Goal: Communication & Community: Answer question/provide support

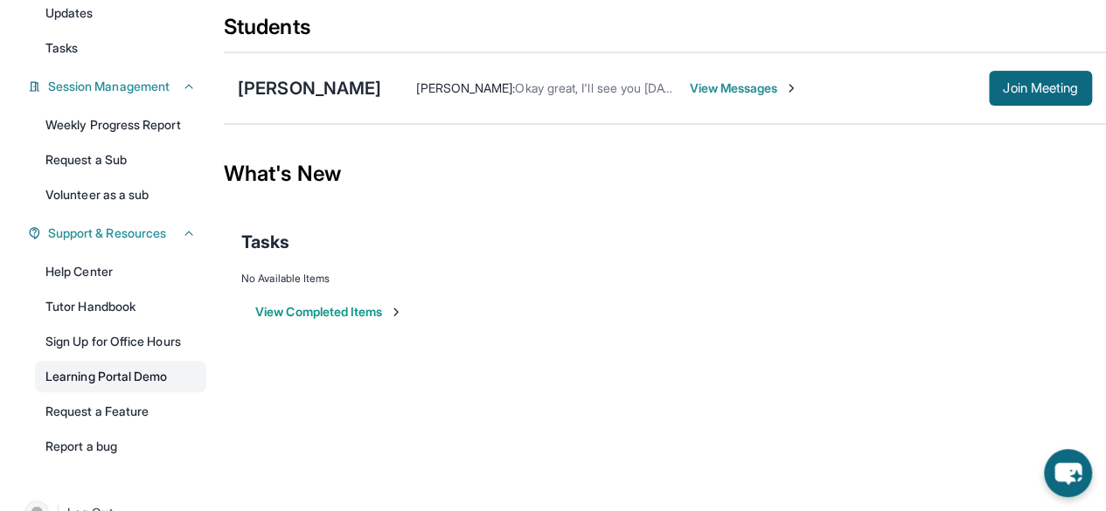
scroll to position [243, 0]
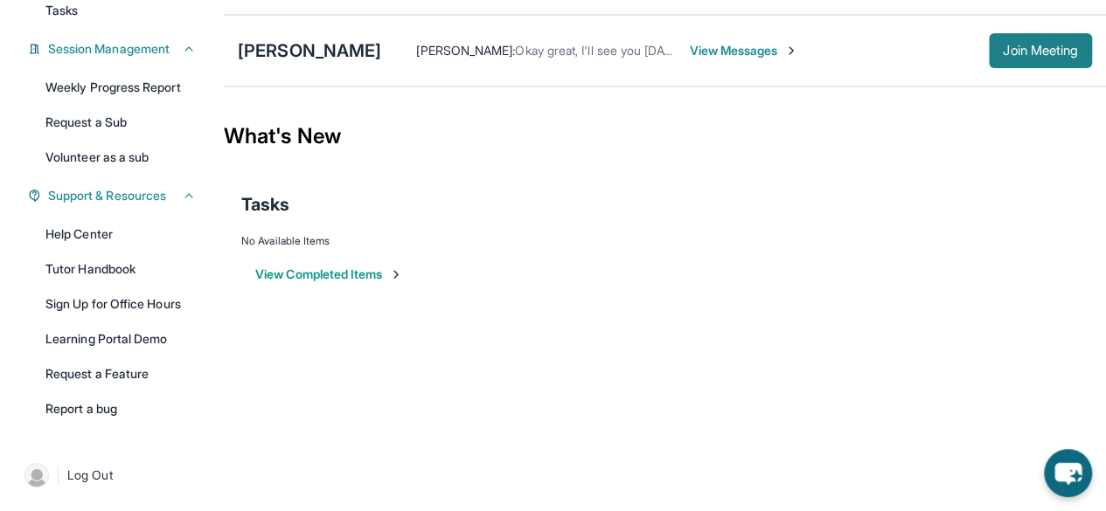
click at [988, 60] on button "Join Meeting" at bounding box center [1039, 50] width 103 height 35
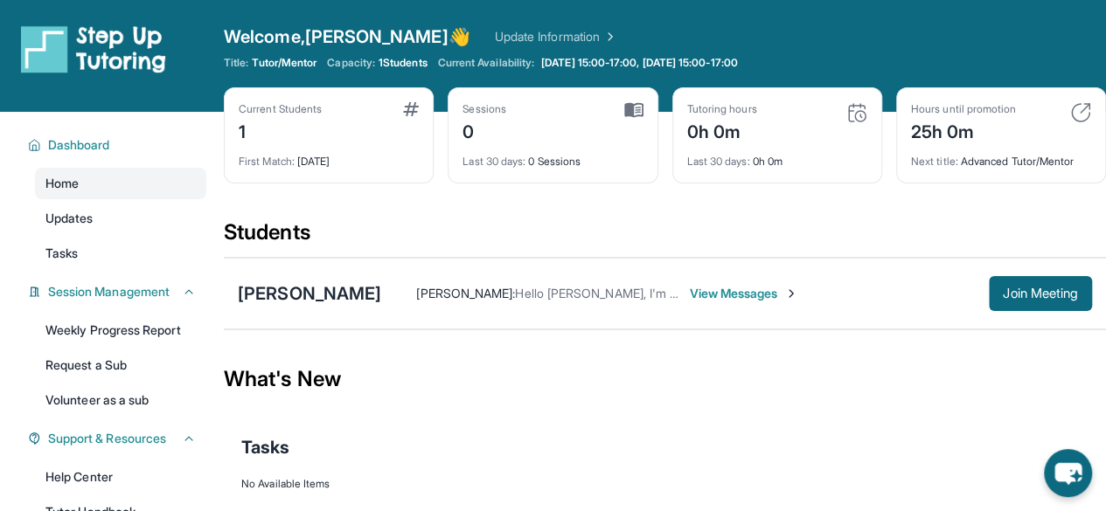
click at [975, 293] on div "Ryan Paul Velasco : Hello Delmy, I'm so sorry but my computer crashed during ou…" at bounding box center [684, 293] width 607 height 17
click at [993, 293] on button "Join Meeting" at bounding box center [1039, 293] width 103 height 35
click at [302, 293] on div "[PERSON_NAME]" at bounding box center [309, 293] width 143 height 24
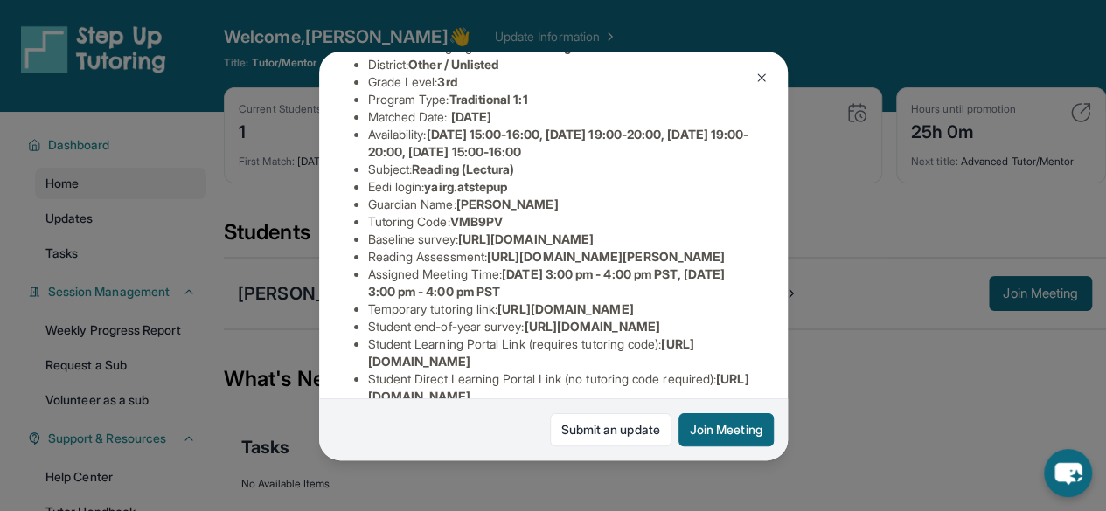
scroll to position [175, 643]
drag, startPoint x: 367, startPoint y: 271, endPoint x: 787, endPoint y: 304, distance: 420.8
click at [787, 304] on div "Siahna Kofe Guardian: Delmy Kofe Student Information https://student-portal.ste…" at bounding box center [553, 255] width 1106 height 511
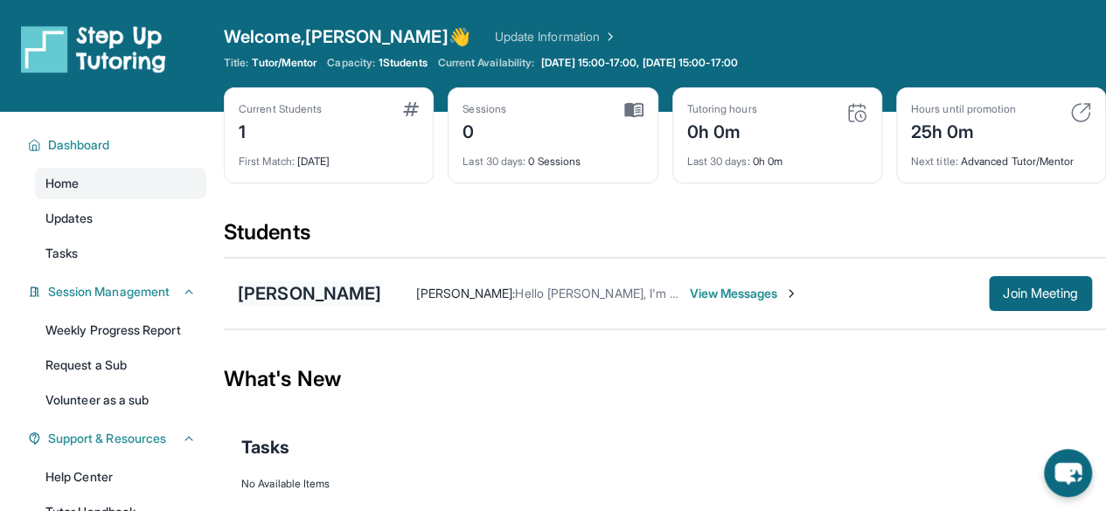
click at [309, 292] on div "[PERSON_NAME]" at bounding box center [309, 293] width 143 height 24
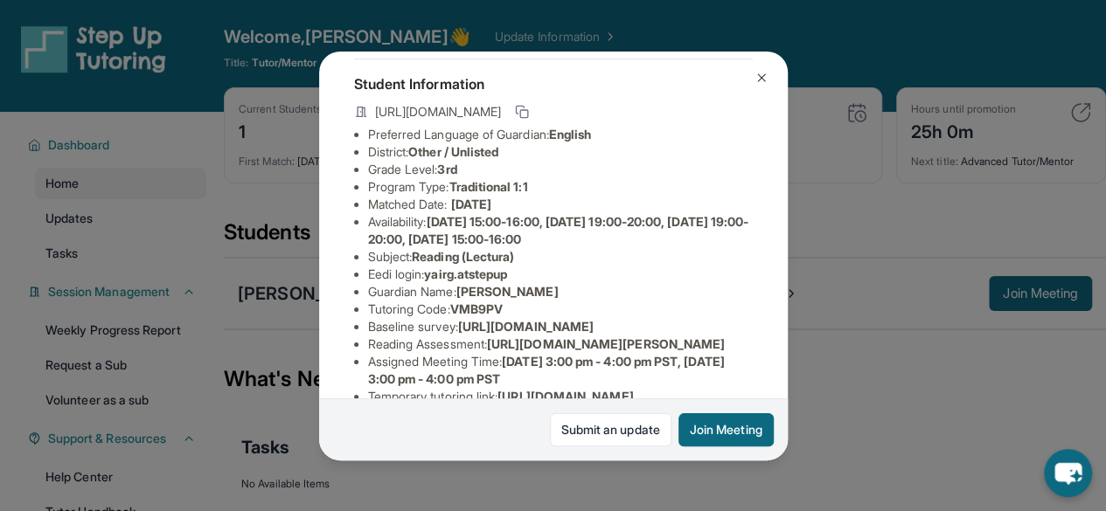
scroll to position [175, 0]
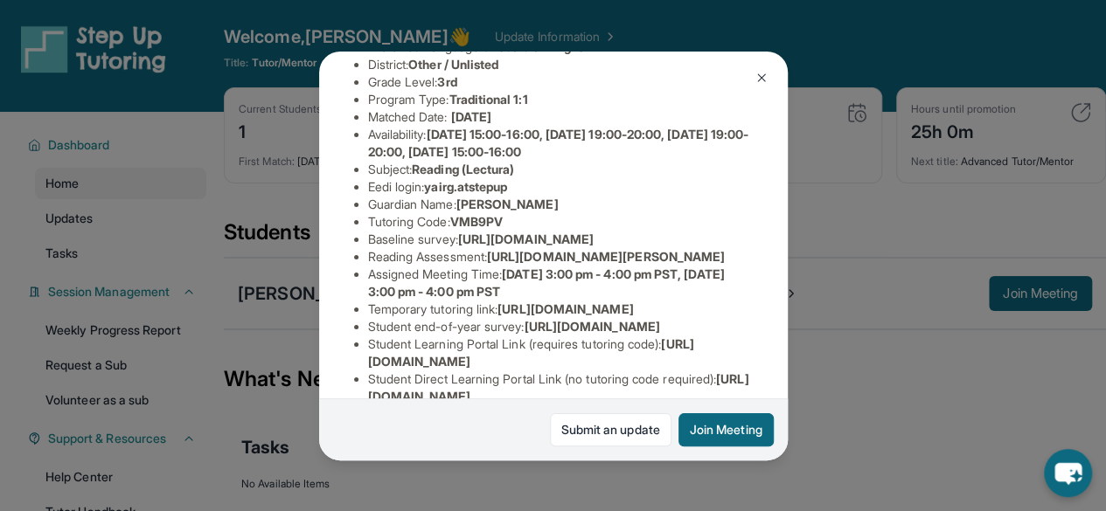
drag, startPoint x: 364, startPoint y: 268, endPoint x: 456, endPoint y: 288, distance: 93.8
click at [475, 289] on ul "Preferred Language of Guardian: English District: Other / Unlisted Grade Level:…" at bounding box center [553, 230] width 399 height 385
click at [458, 246] on span "https://airtable.com/apprlfn8WjpjBUn2G/shrK0QR6AaNyG5psY?prefill_Type%20of%20Fo…" at bounding box center [525, 239] width 135 height 15
drag, startPoint x: 366, startPoint y: 268, endPoint x: 643, endPoint y: 305, distance: 279.5
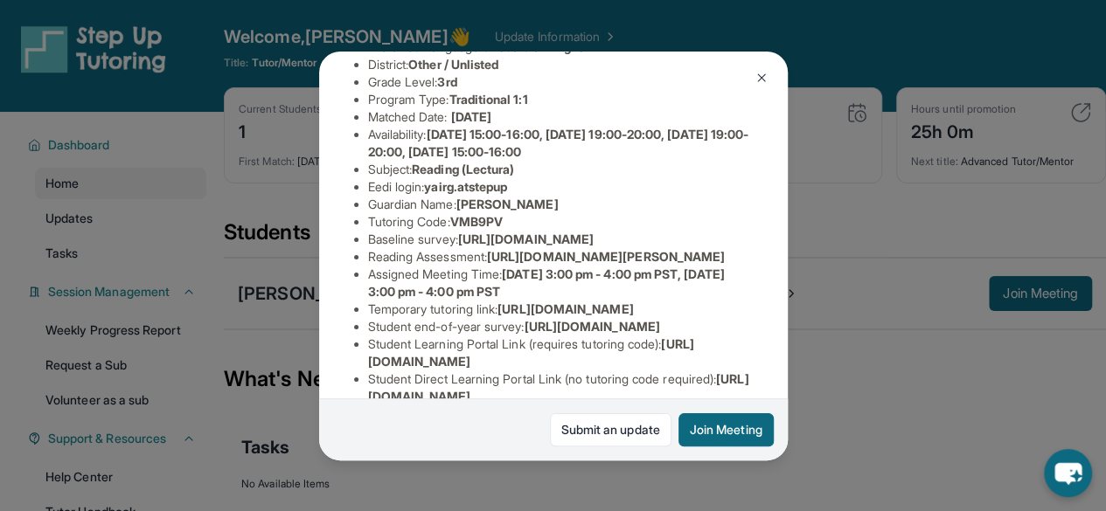
click at [643, 305] on ul "Preferred Language of Guardian: English District: Other / Unlisted Grade Level:…" at bounding box center [553, 230] width 399 height 385
copy span "https://airtable.com/apprlfn8WjpjBUn2G/shrK0QR6AaNyG5psY?prefill_Type%20of%20Fo…"
click at [760, 75] on img at bounding box center [761, 78] width 14 height 14
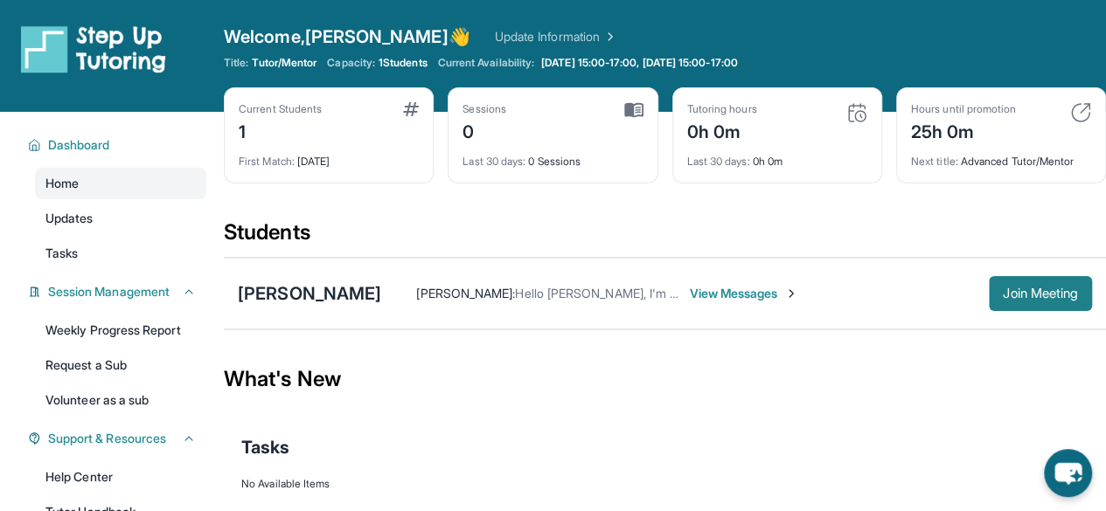
click at [1024, 289] on span "Join Meeting" at bounding box center [1039, 293] width 75 height 10
click at [1021, 297] on span "Join Meeting" at bounding box center [1039, 293] width 75 height 10
click at [1022, 296] on span "Join Meeting" at bounding box center [1039, 293] width 75 height 10
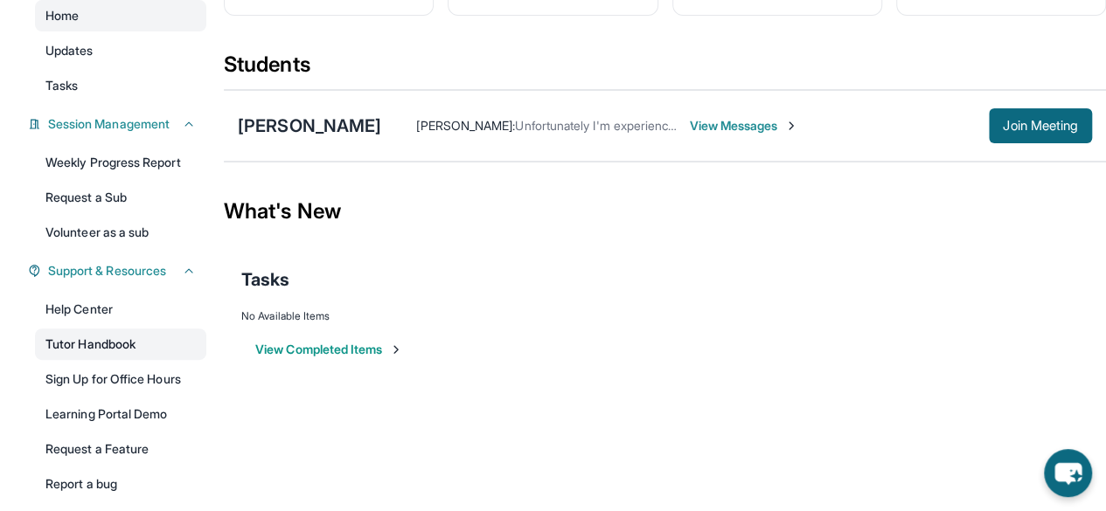
scroll to position [175, 0]
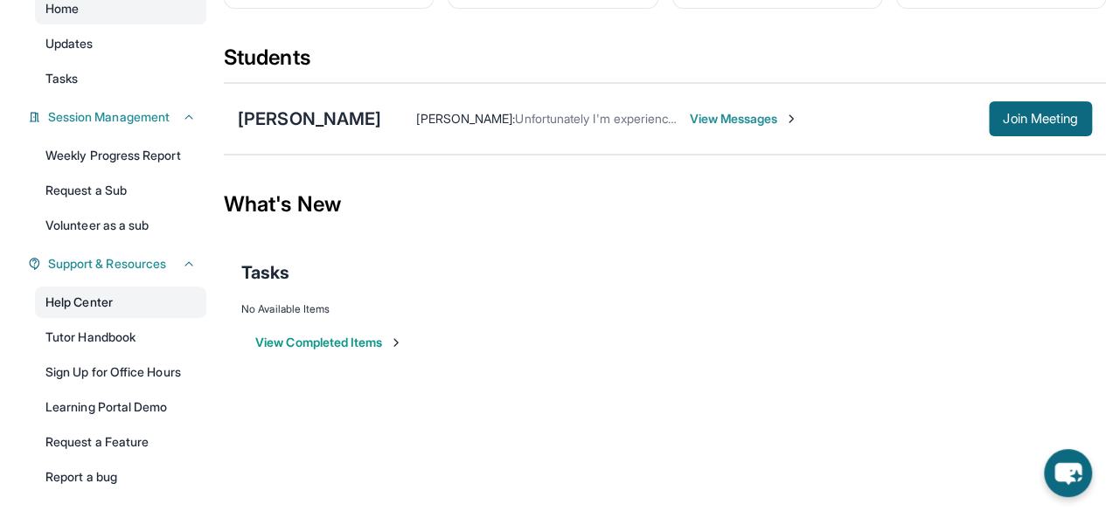
click at [147, 312] on link "Help Center" at bounding box center [120, 302] width 171 height 31
